Goal: Check status

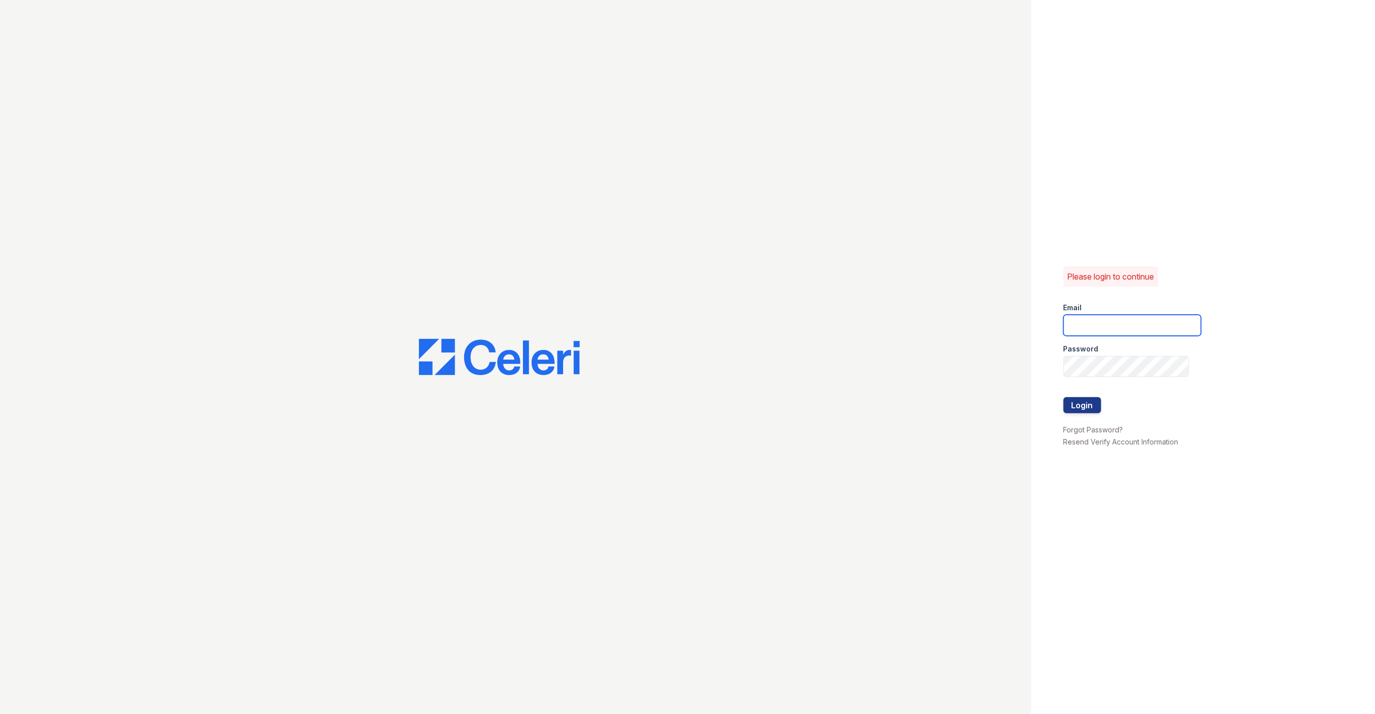
type input "[EMAIL_ADDRESS][DOMAIN_NAME]"
click at [1086, 403] on button "Login" at bounding box center [1083, 405] width 38 height 16
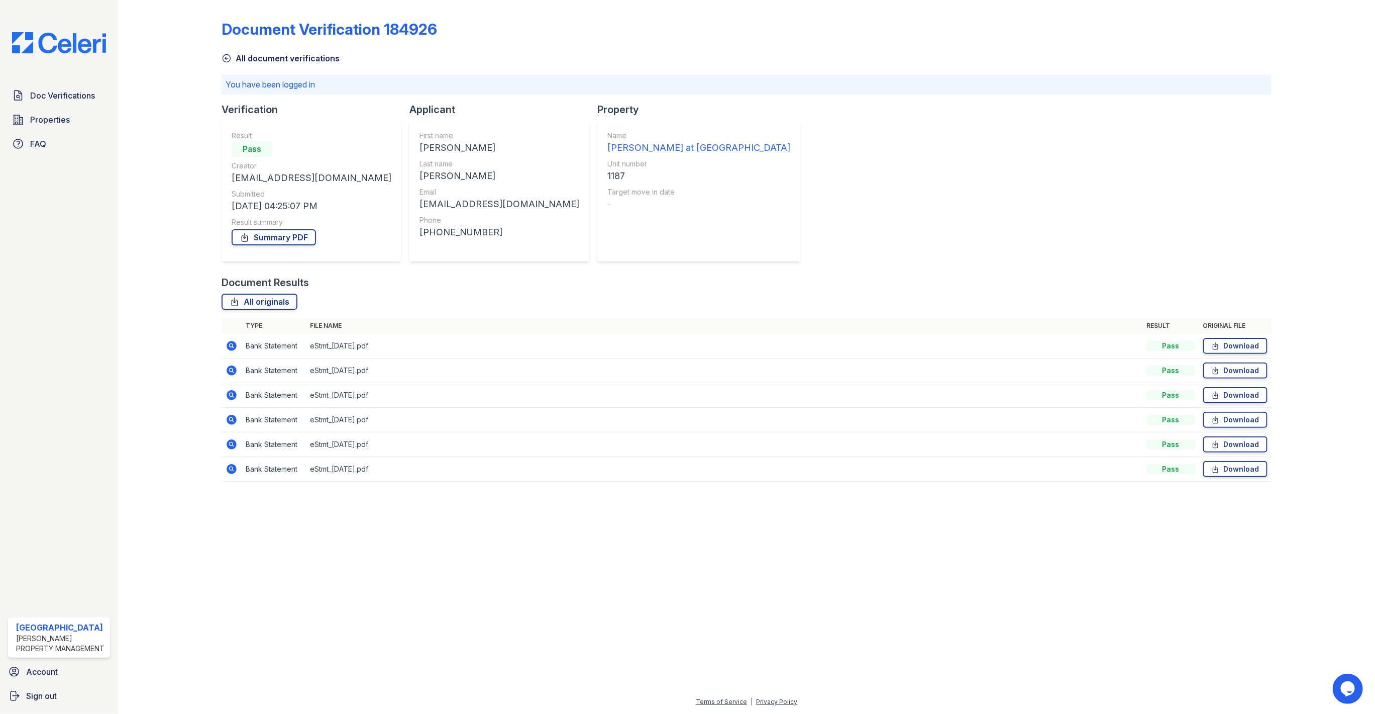
drag, startPoint x: 229, startPoint y: 469, endPoint x: 1170, endPoint y: 527, distance: 942.4
click at [229, 469] on icon at bounding box center [232, 469] width 10 height 10
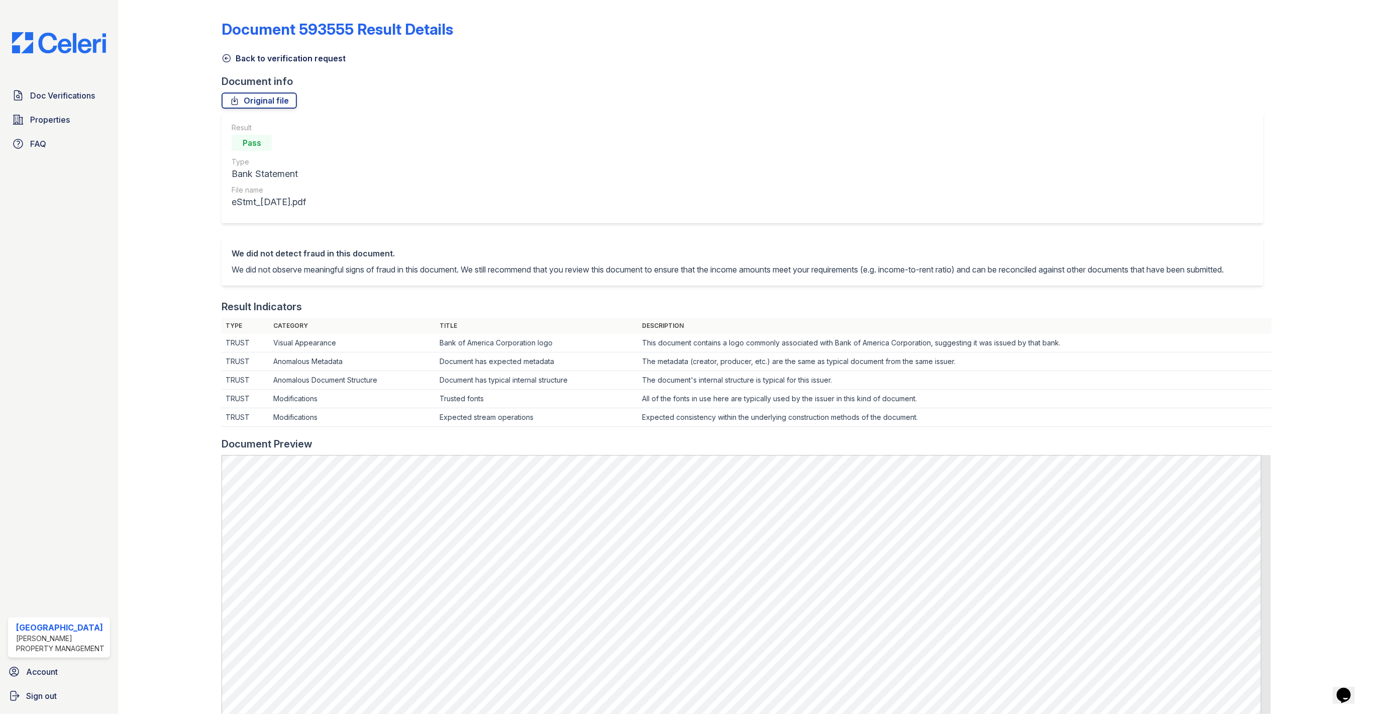
click at [229, 58] on icon at bounding box center [227, 58] width 10 height 10
